Goal: Book appointment/travel/reservation

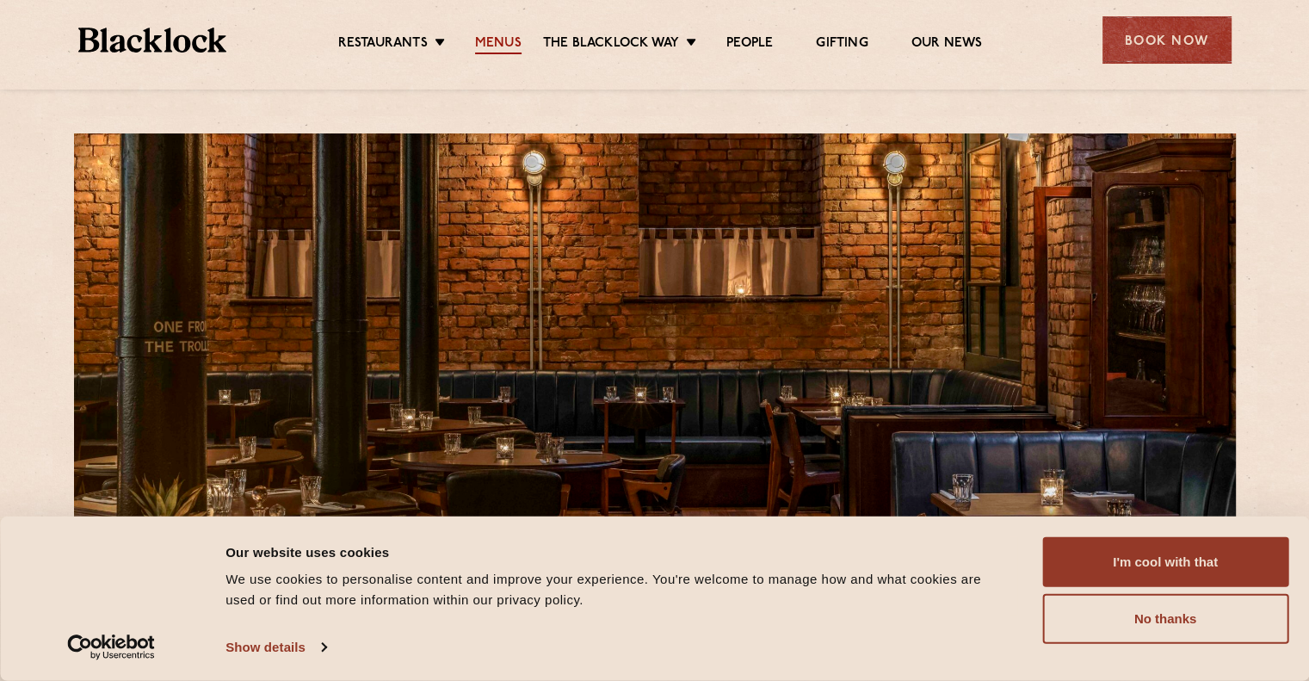
click at [509, 37] on link "Menus" at bounding box center [498, 44] width 46 height 19
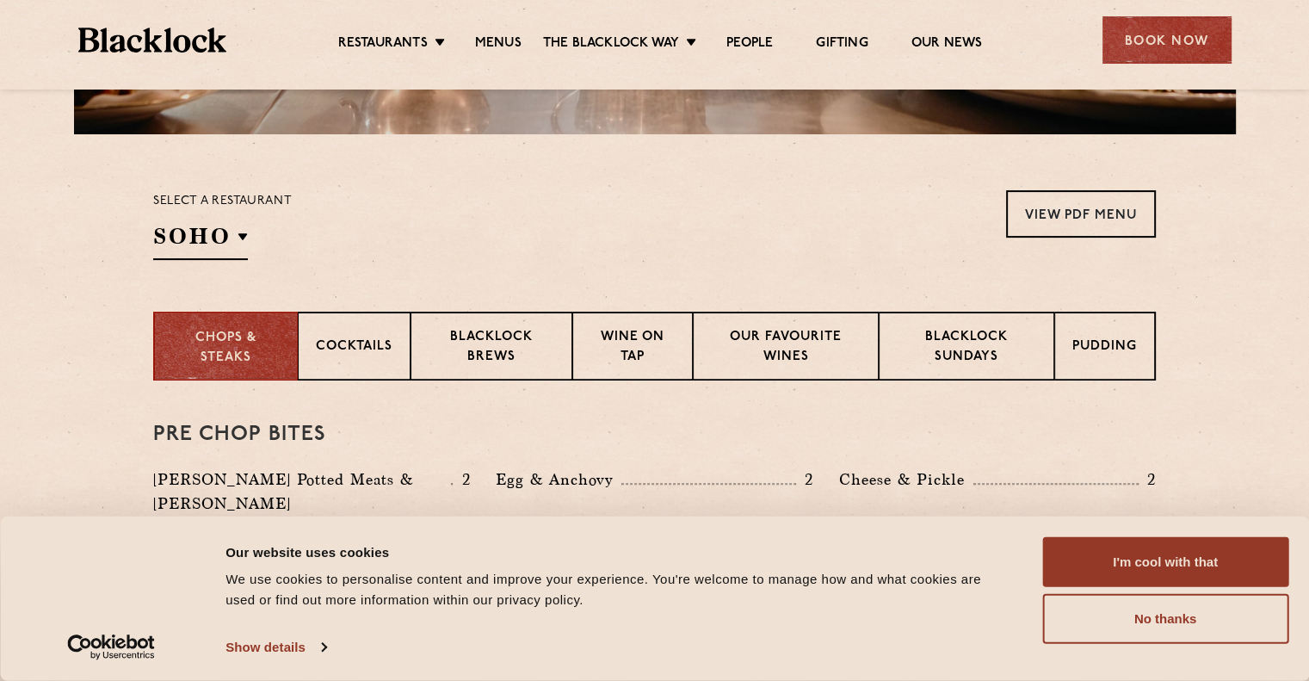
scroll to position [489, 0]
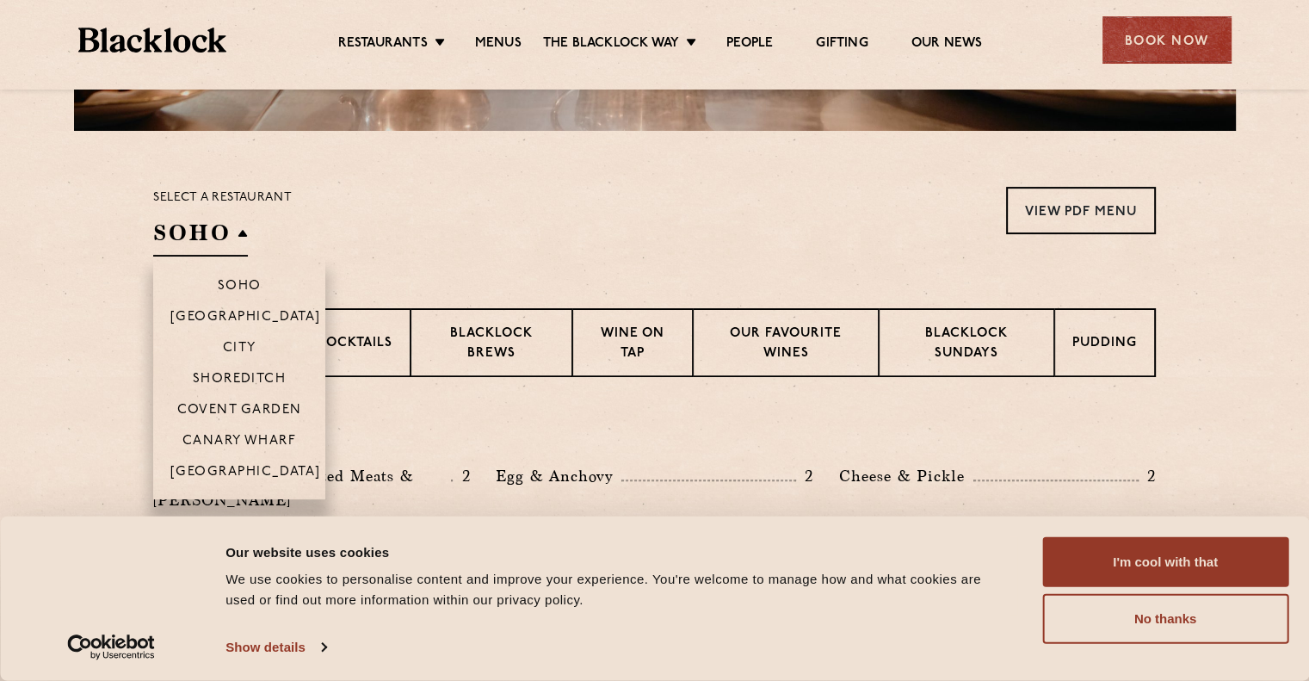
click at [214, 227] on h2 "SOHO" at bounding box center [200, 237] width 95 height 39
click at [248, 471] on p "[GEOGRAPHIC_DATA]" at bounding box center [245, 473] width 151 height 17
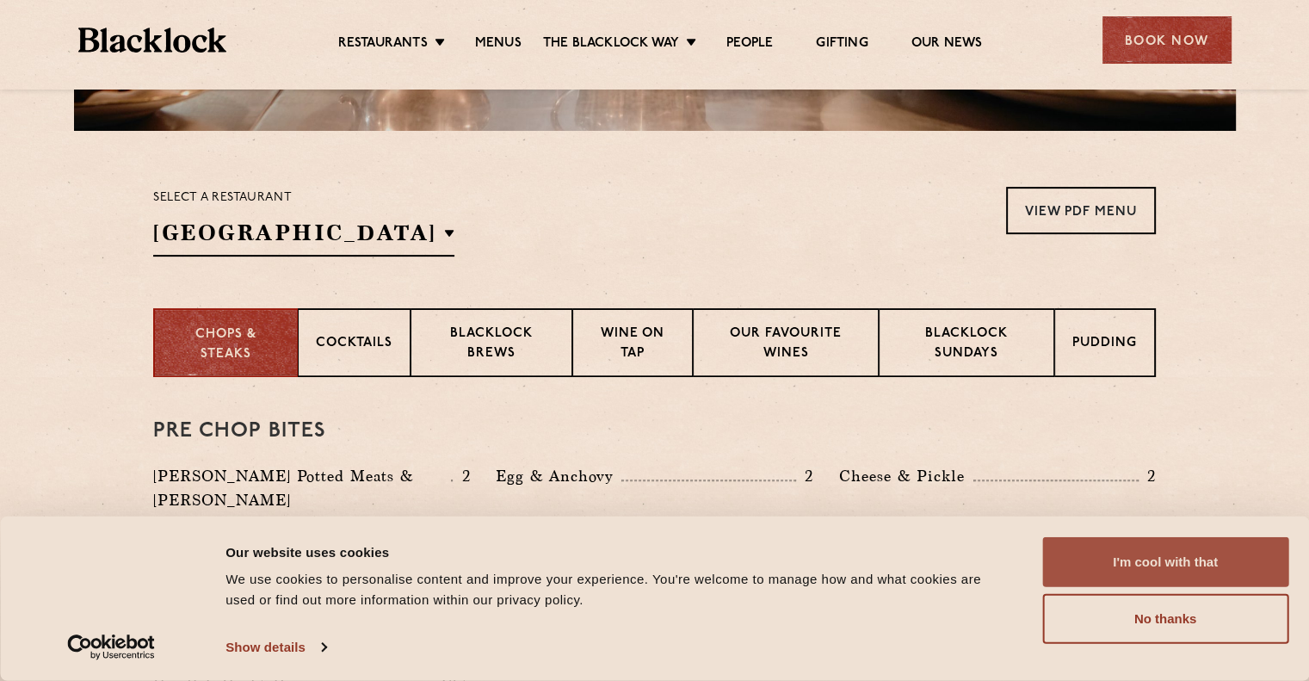
click at [1112, 551] on button "I'm cool with that" at bounding box center [1165, 562] width 246 height 50
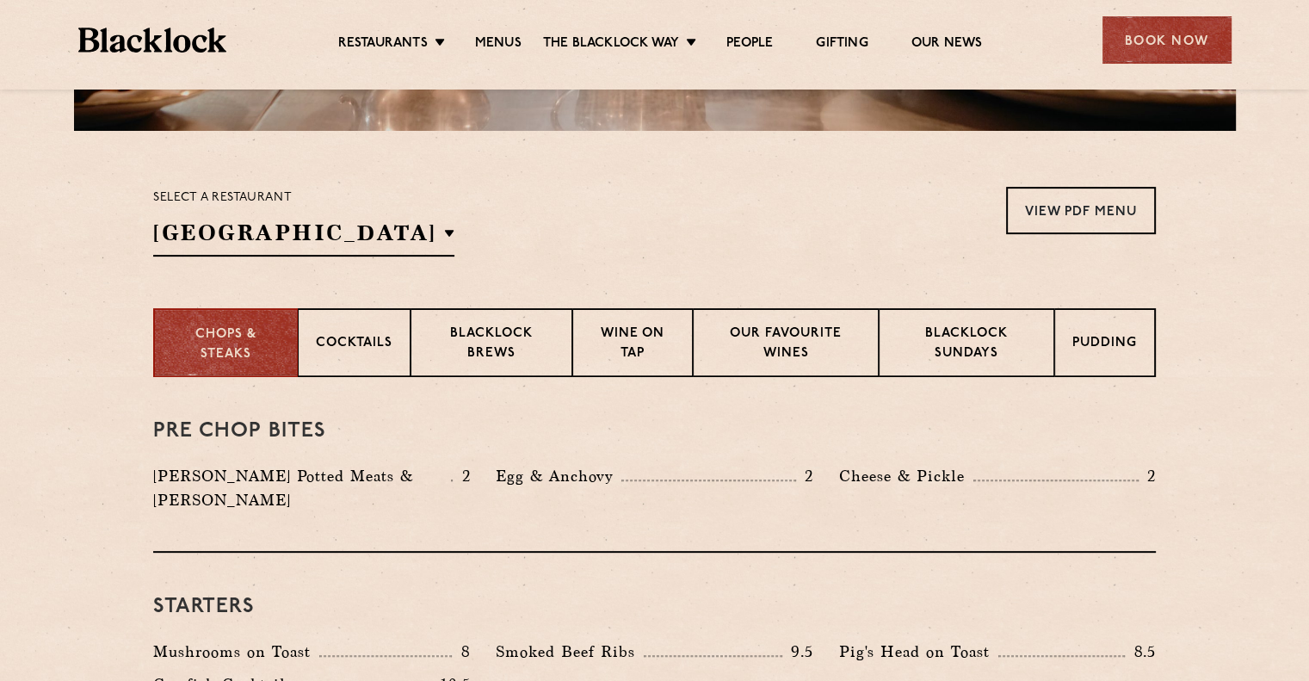
scroll to position [546, 0]
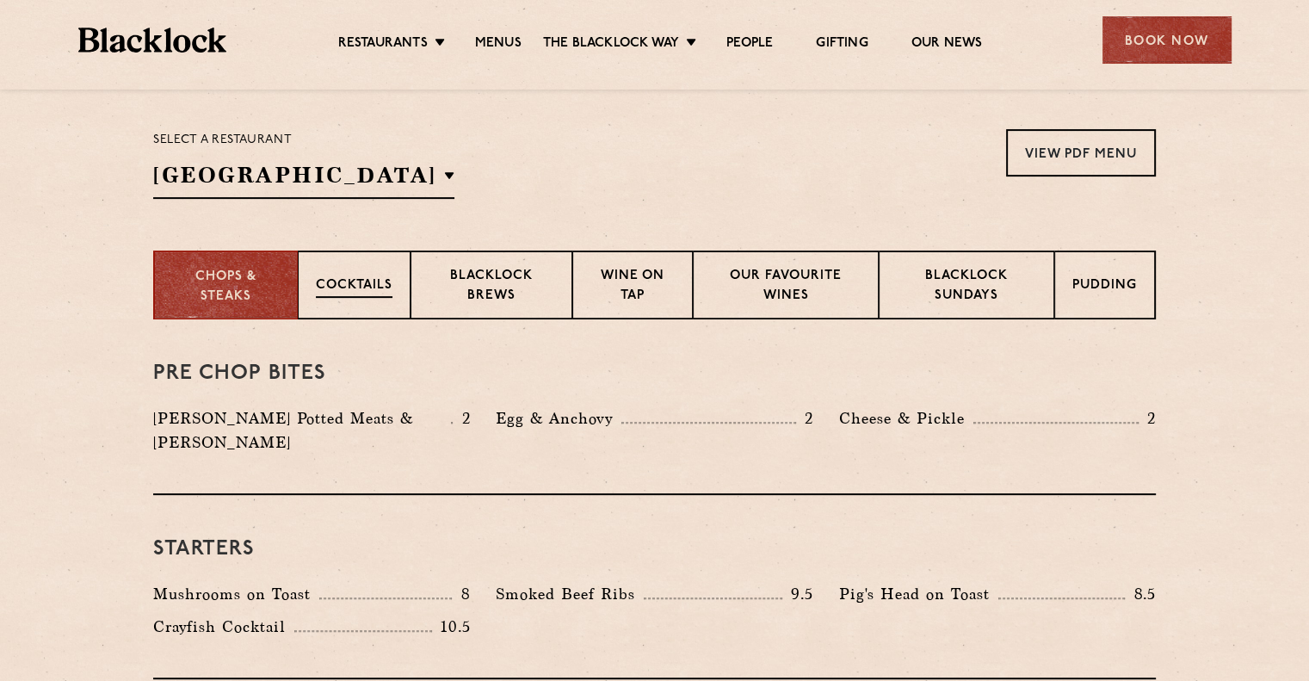
click at [372, 304] on div "Cocktails" at bounding box center [354, 284] width 113 height 69
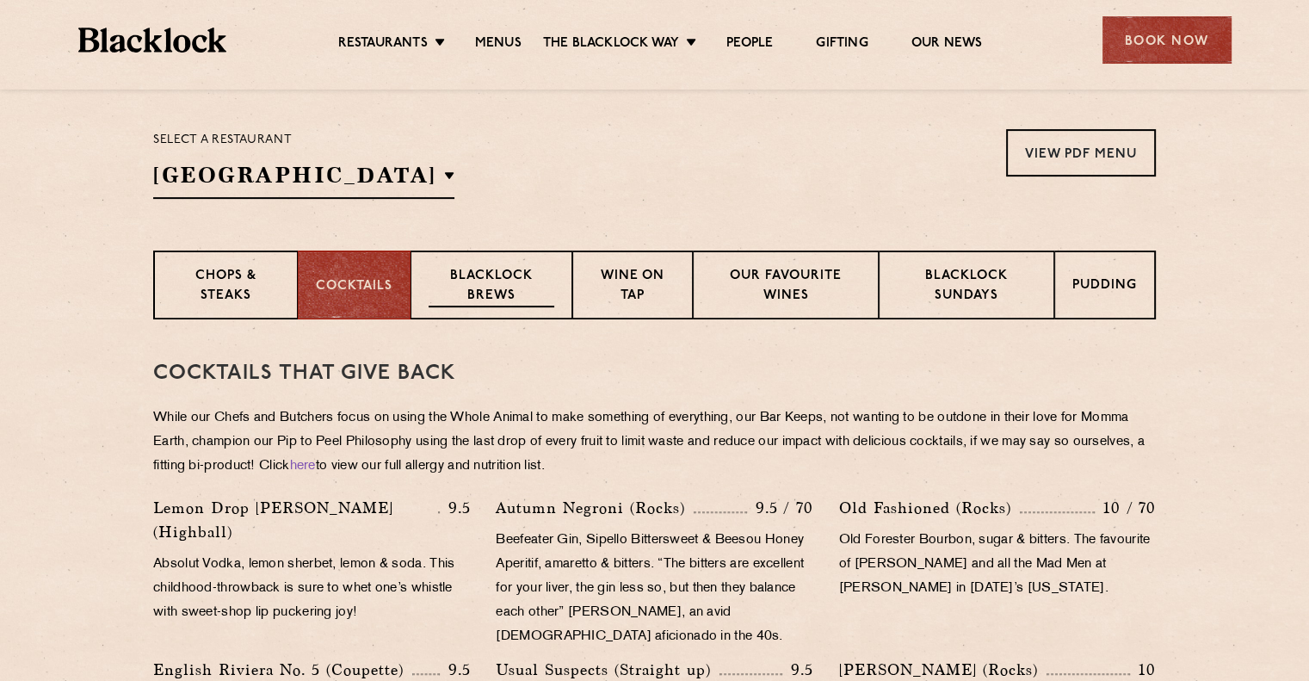
click at [561, 314] on div "Blacklock Brews" at bounding box center [491, 284] width 162 height 69
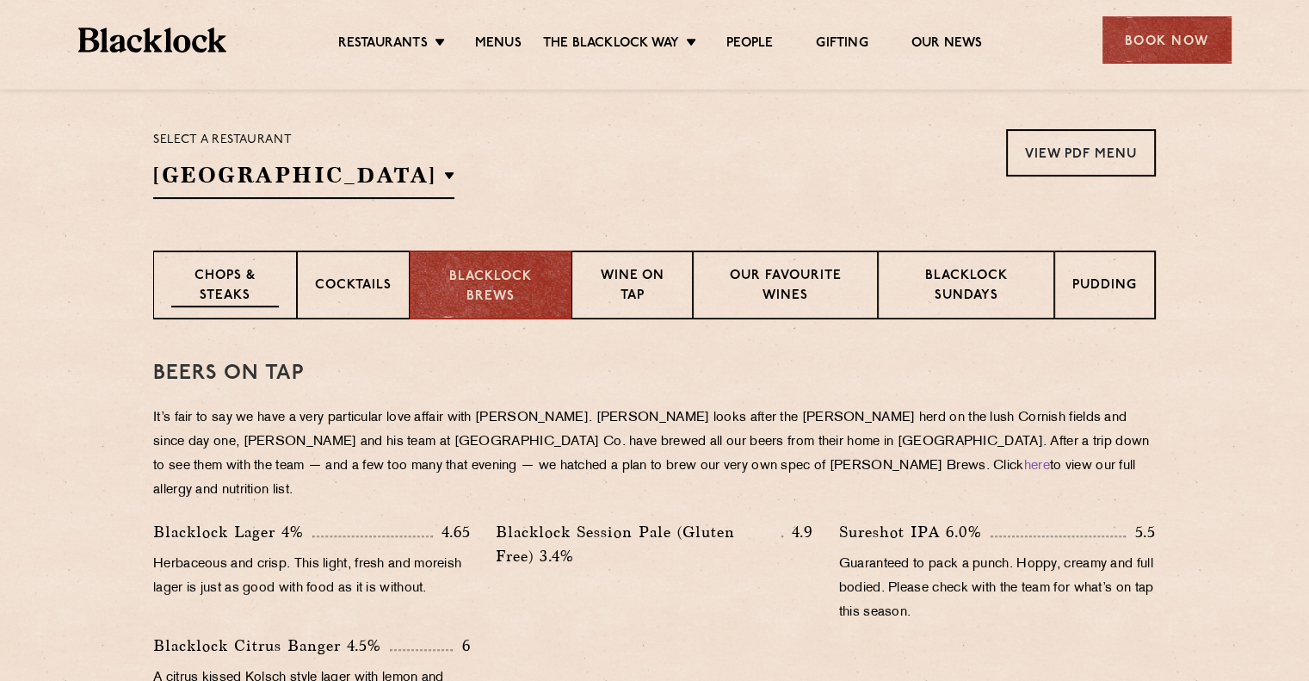
click at [217, 293] on p "Chops & Steaks" at bounding box center [225, 287] width 108 height 40
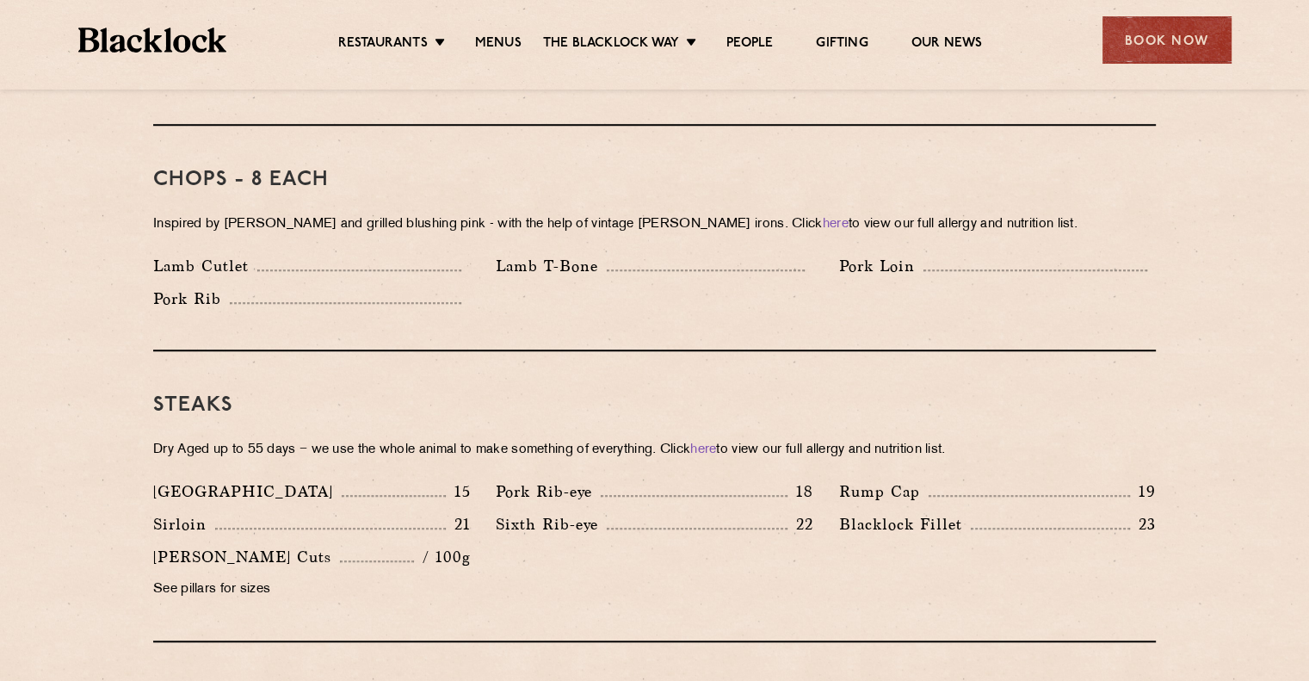
scroll to position [1375, 0]
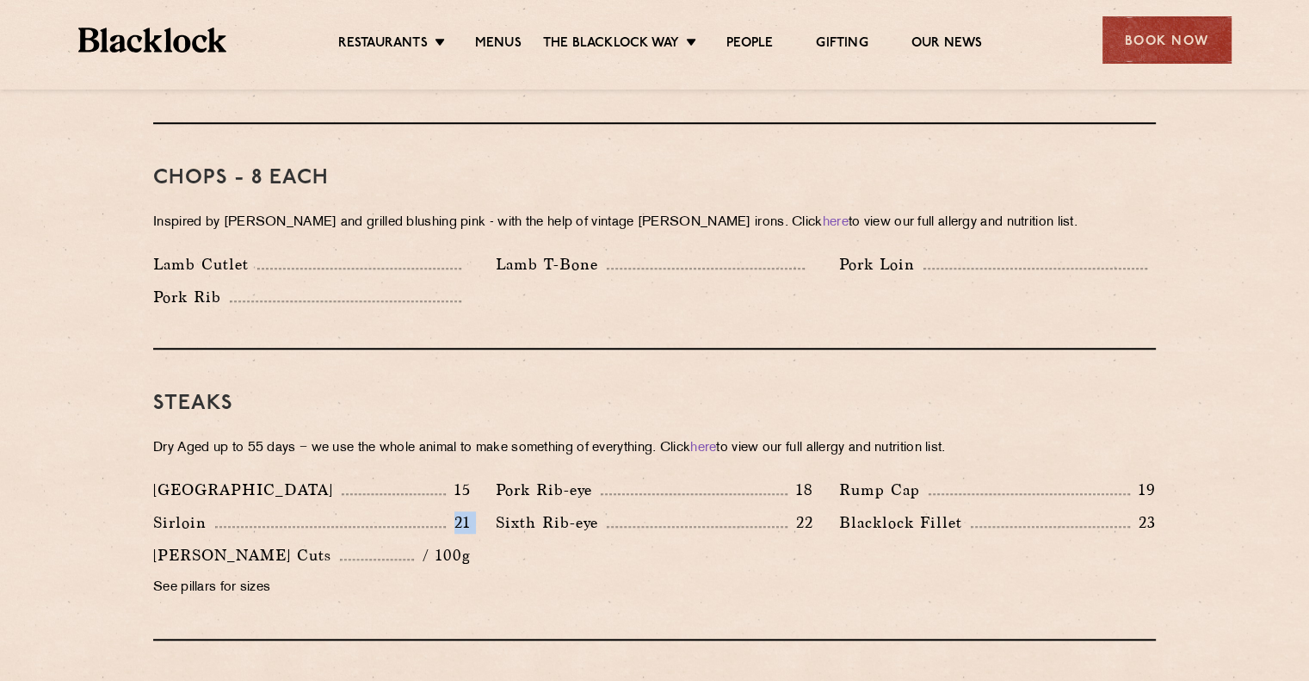
drag, startPoint x: 450, startPoint y: 491, endPoint x: 493, endPoint y: 487, distance: 43.2
click at [493, 487] on div "[GEOGRAPHIC_DATA] 15 Pork Rib-eye 18 Rump Cap 19 [GEOGRAPHIC_DATA] 21 22 23" at bounding box center [654, 543] width 1028 height 131
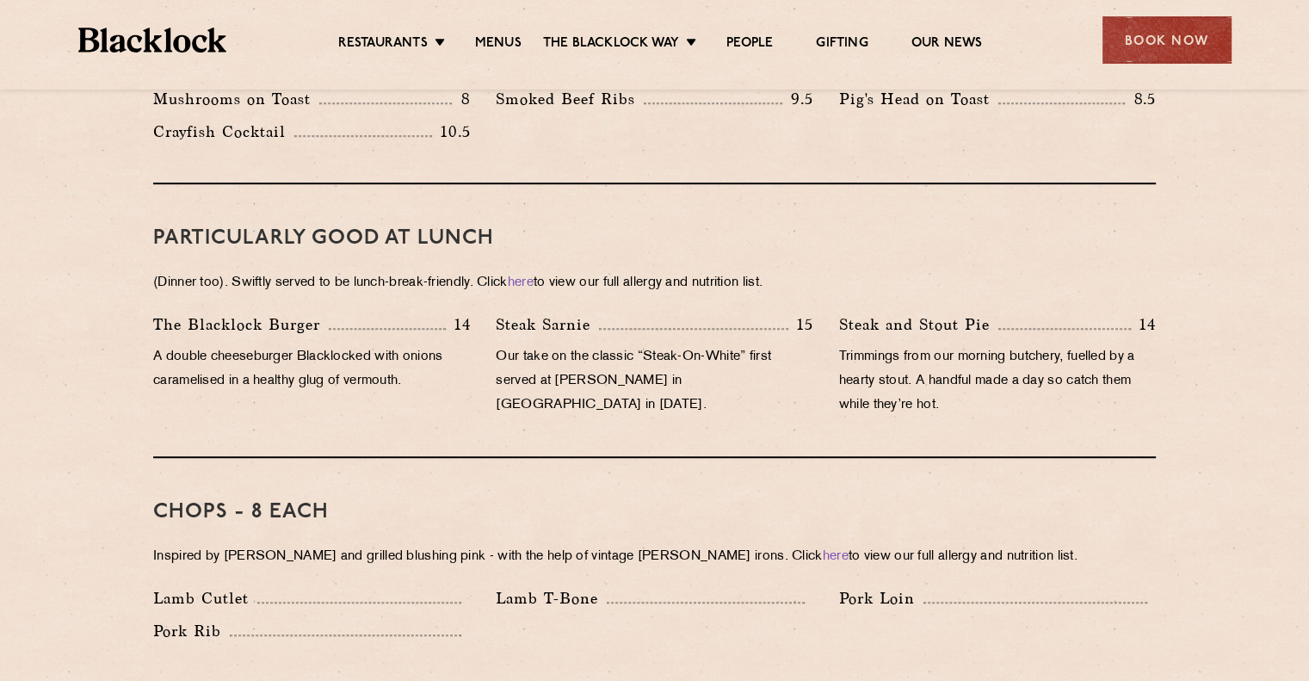
scroll to position [1042, 0]
click at [1194, 30] on div "Book Now" at bounding box center [1166, 39] width 129 height 47
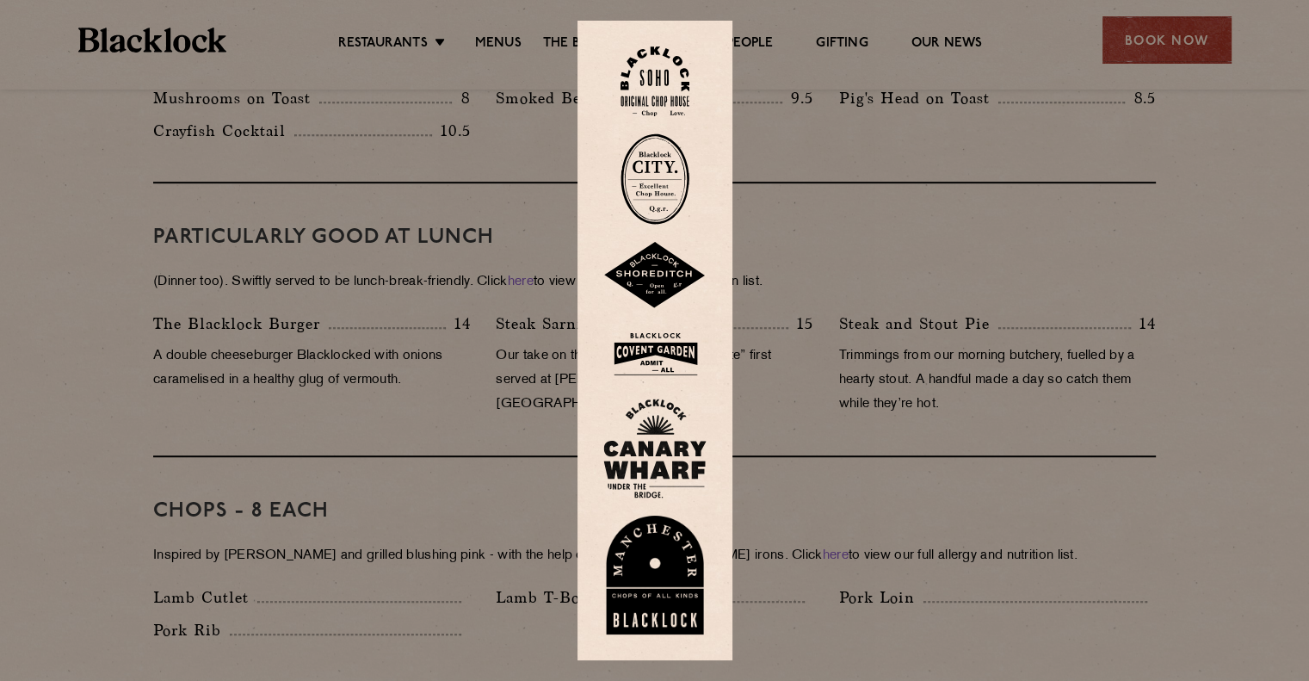
click at [650, 591] on img at bounding box center [654, 574] width 103 height 119
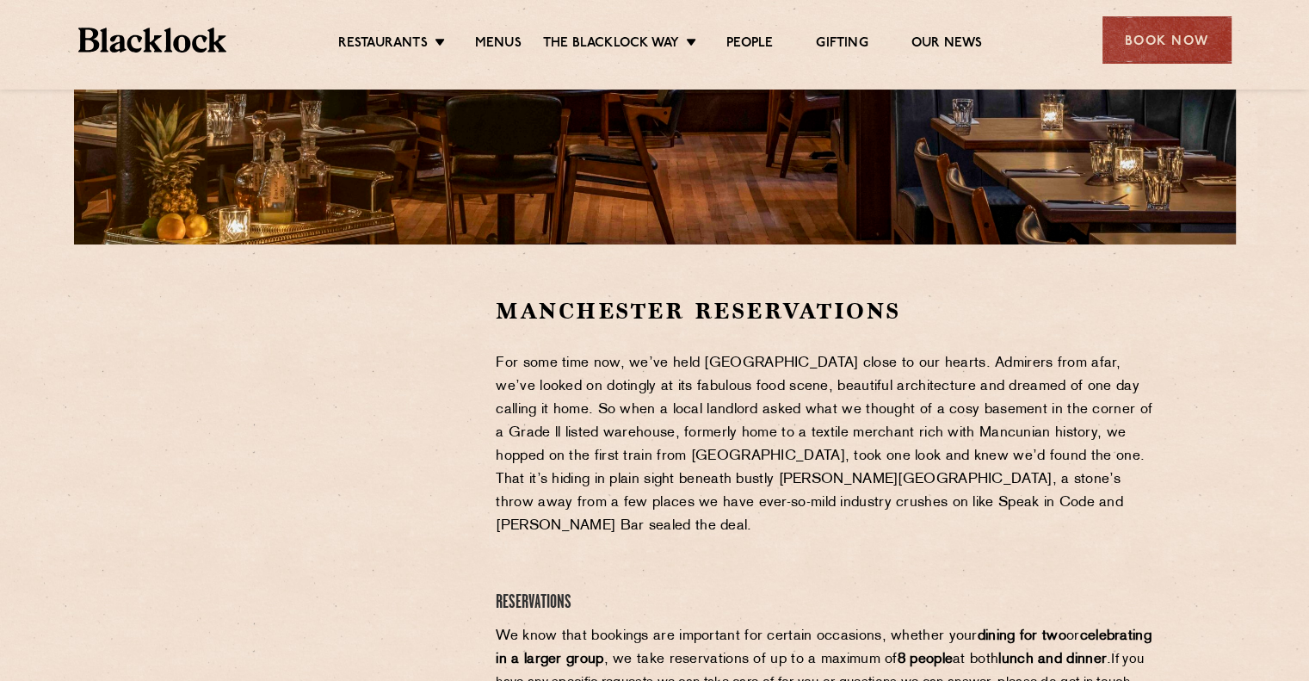
scroll to position [385, 0]
